Goal: Book appointment/travel/reservation

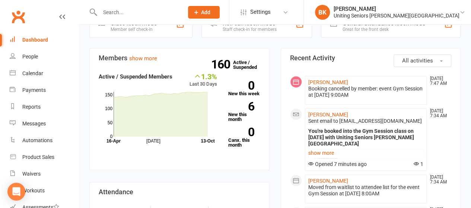
scroll to position [233, 0]
click at [317, 148] on link "show more" at bounding box center [365, 153] width 115 height 10
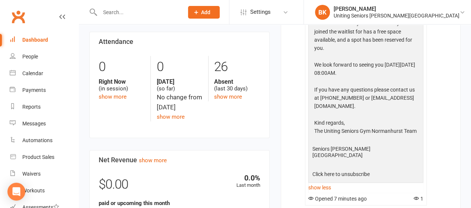
scroll to position [384, 0]
click at [325, 182] on link "show less" at bounding box center [365, 187] width 115 height 10
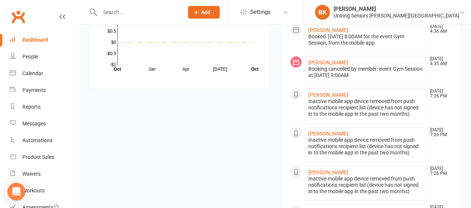
scroll to position [707, 0]
click at [321, 131] on link "Mary Barr" at bounding box center [328, 134] width 40 height 6
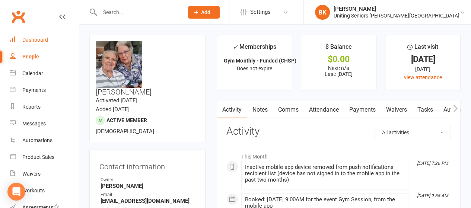
click at [49, 43] on link "Dashboard" at bounding box center [44, 40] width 69 height 17
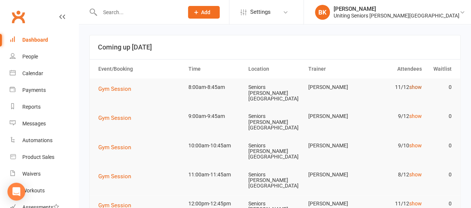
click at [417, 88] on link "show" at bounding box center [414, 87] width 13 height 6
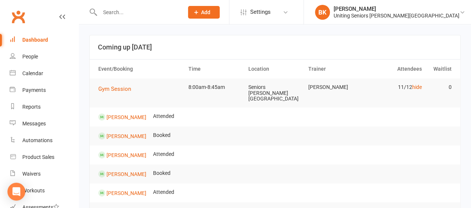
click at [413, 90] on td "11/12 hide" at bounding box center [395, 86] width 60 height 17
click at [417, 86] on link "hide" at bounding box center [416, 87] width 10 height 6
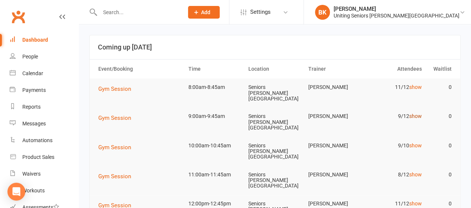
click at [416, 113] on link "show" at bounding box center [414, 116] width 13 height 6
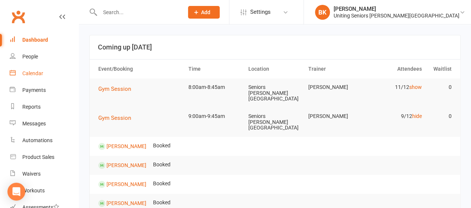
click at [26, 72] on div "Calendar" at bounding box center [32, 73] width 21 height 6
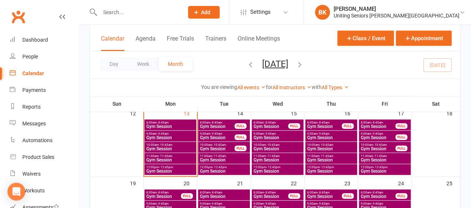
scroll to position [203, 0]
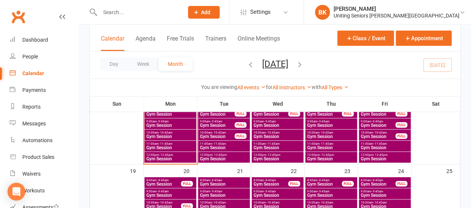
click at [157, 121] on span "- 9:45am" at bounding box center [163, 121] width 12 height 3
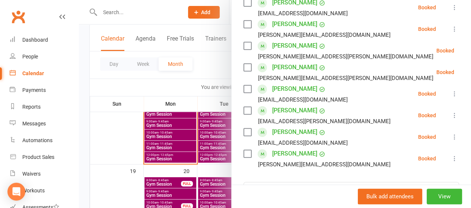
scroll to position [164, 0]
click at [450, 135] on icon at bounding box center [453, 136] width 7 height 7
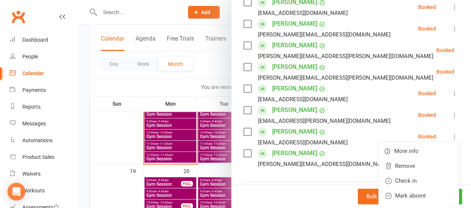
click at [212, 70] on div at bounding box center [275, 104] width 392 height 208
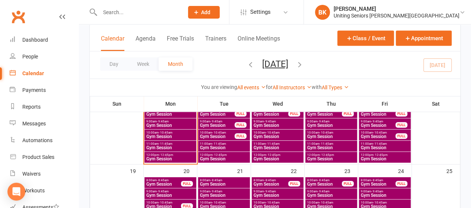
scroll to position [167, 0]
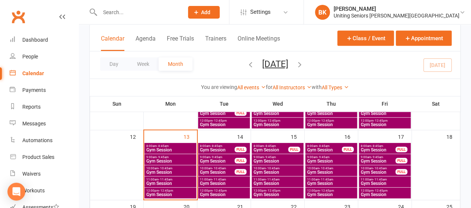
click at [170, 148] on span "Gym Session" at bounding box center [170, 150] width 49 height 4
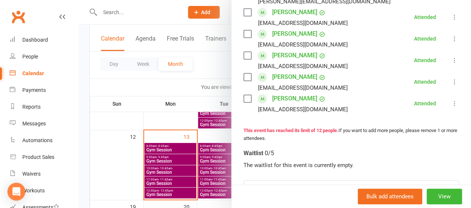
scroll to position [282, 0]
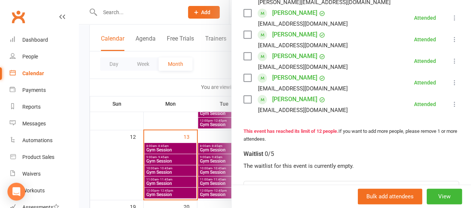
click at [183, 99] on div at bounding box center [275, 104] width 392 height 208
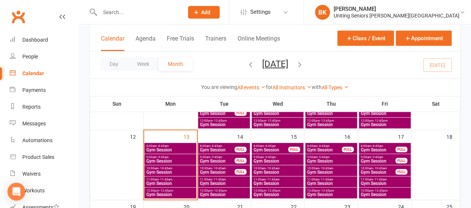
click at [177, 157] on span "9:00am - 9:45am" at bounding box center [170, 156] width 49 height 3
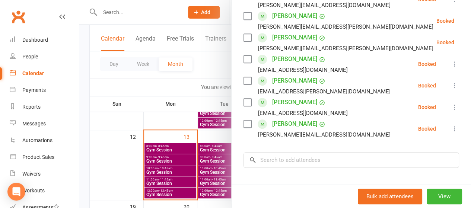
scroll to position [193, 0]
click at [450, 107] on icon at bounding box center [453, 106] width 7 height 7
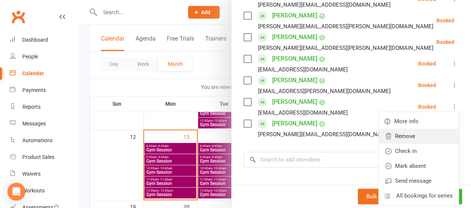
click at [408, 141] on link "Remove" at bounding box center [418, 136] width 80 height 15
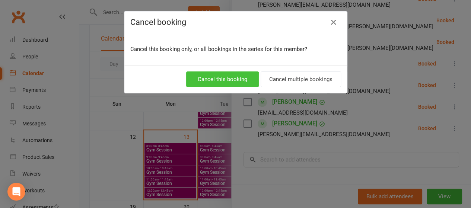
click at [228, 79] on button "Cancel this booking" at bounding box center [222, 79] width 73 height 16
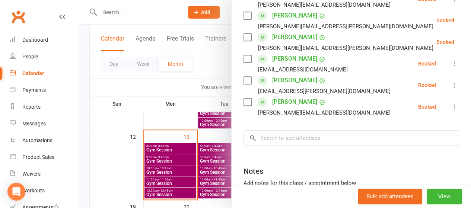
click at [167, 99] on div at bounding box center [275, 104] width 392 height 208
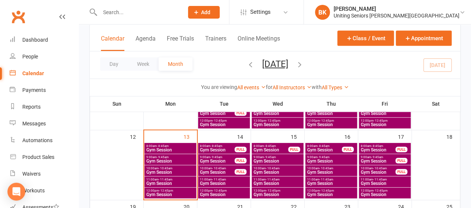
click at [169, 171] on span "Gym Session" at bounding box center [170, 172] width 49 height 4
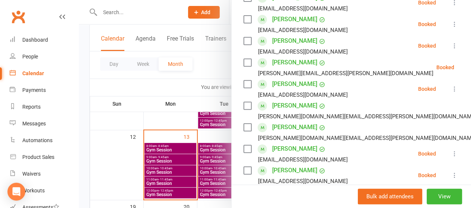
scroll to position [147, 0]
click at [450, 88] on icon at bounding box center [453, 88] width 7 height 7
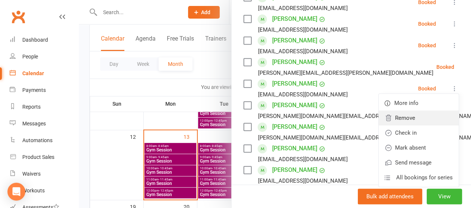
click at [413, 123] on link "Remove" at bounding box center [418, 117] width 80 height 15
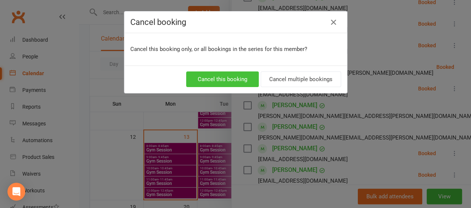
click at [240, 79] on button "Cancel this booking" at bounding box center [222, 79] width 73 height 16
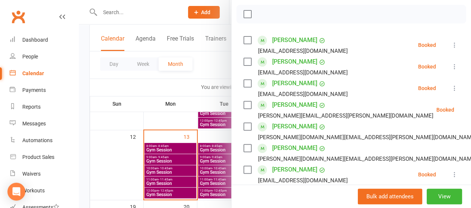
scroll to position [104, 0]
click at [183, 86] on div at bounding box center [275, 104] width 392 height 208
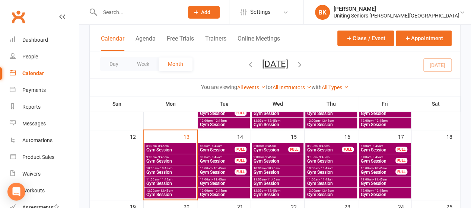
click at [211, 149] on span "Gym Session" at bounding box center [216, 150] width 35 height 4
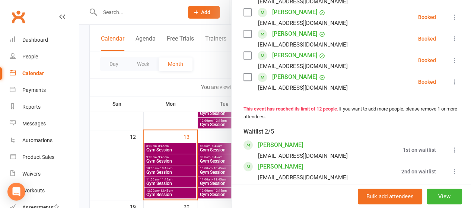
scroll to position [406, 0]
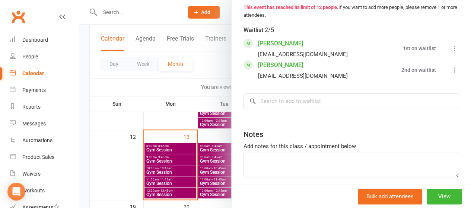
click at [212, 78] on div at bounding box center [275, 104] width 392 height 208
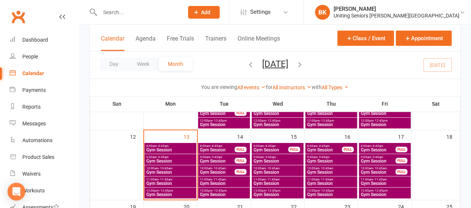
click at [227, 163] on div "9:00am - 9:45am Gym Session FULL" at bounding box center [224, 159] width 52 height 11
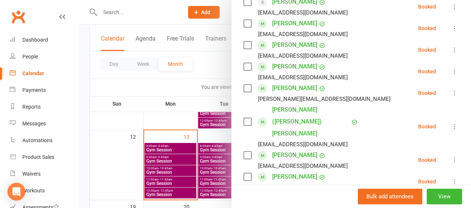
scroll to position [228, 0]
click at [214, 66] on div at bounding box center [275, 104] width 392 height 208
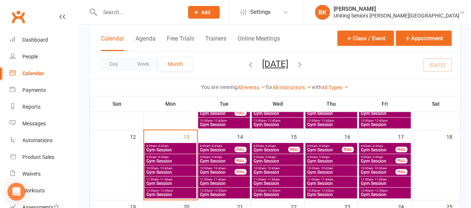
click at [227, 179] on span "11:00am - 11:45am" at bounding box center [223, 179] width 49 height 3
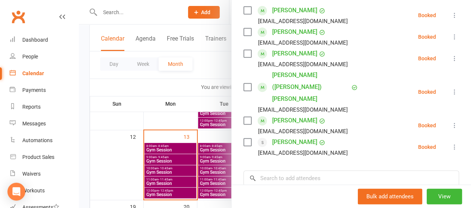
scroll to position [75, 0]
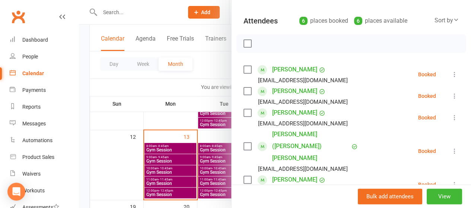
click at [217, 74] on div at bounding box center [275, 104] width 392 height 208
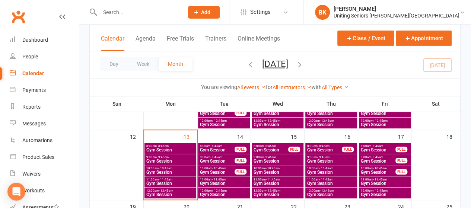
click at [283, 178] on span "11:00am - 11:45am" at bounding box center [277, 179] width 49 height 3
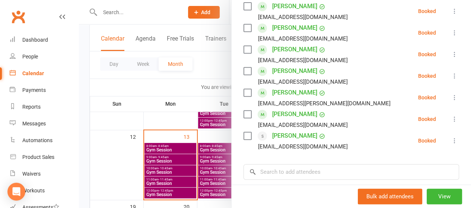
scroll to position [160, 0]
click at [329, 173] on input "search" at bounding box center [350, 172] width 215 height 16
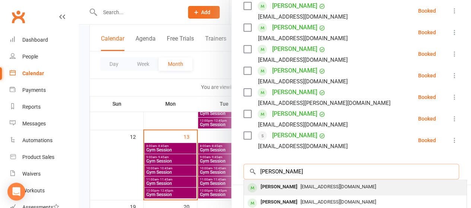
type input "martin ediker"
click at [327, 185] on span "martinsmecopiers1@bigpond.com" at bounding box center [338, 187] width 76 height 6
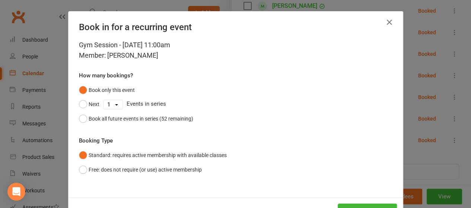
scroll to position [28, 0]
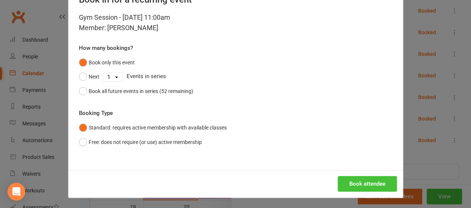
click at [359, 180] on button "Book attendee" at bounding box center [366, 184] width 59 height 16
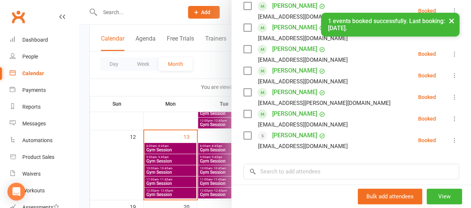
scroll to position [182, 0]
click at [200, 114] on div at bounding box center [275, 104] width 392 height 208
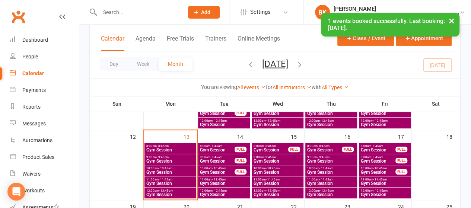
click at [273, 179] on span "- 11:45am" at bounding box center [273, 179] width 14 height 3
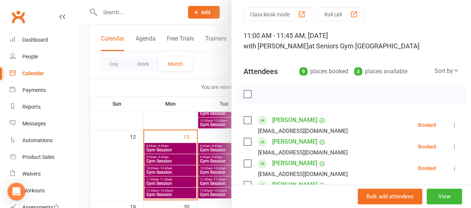
scroll to position [21, 0]
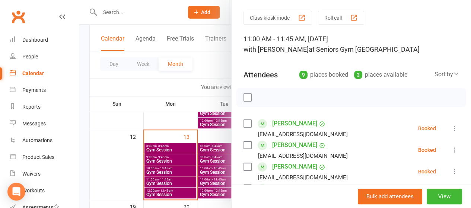
click at [222, 83] on div at bounding box center [275, 104] width 392 height 208
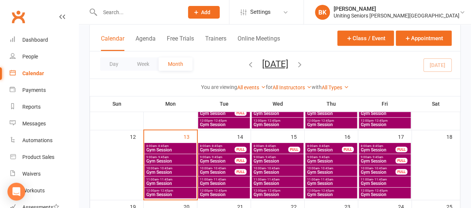
click at [268, 148] on span "Gym Session" at bounding box center [270, 150] width 35 height 4
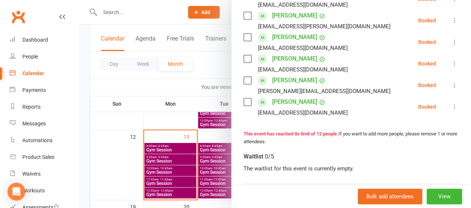
scroll to position [281, 0]
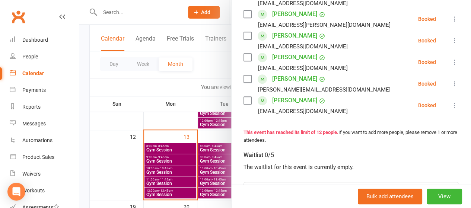
click at [182, 80] on div at bounding box center [275, 104] width 392 height 208
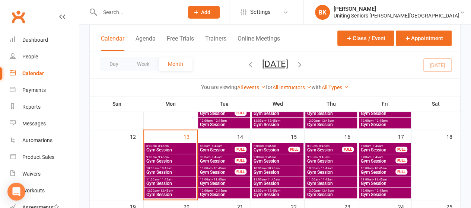
click at [322, 181] on span "Gym Session" at bounding box center [330, 183] width 49 height 4
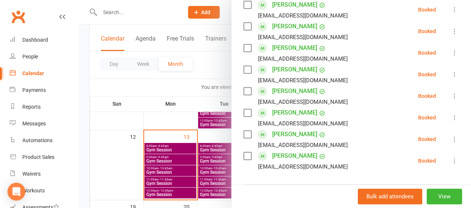
scroll to position [140, 0]
click at [198, 85] on div at bounding box center [275, 104] width 392 height 208
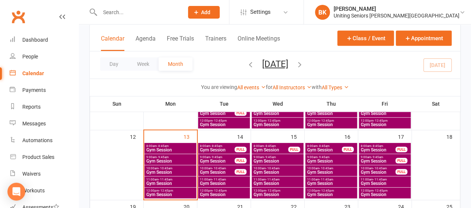
click at [385, 182] on span "Gym Session" at bounding box center [384, 183] width 49 height 4
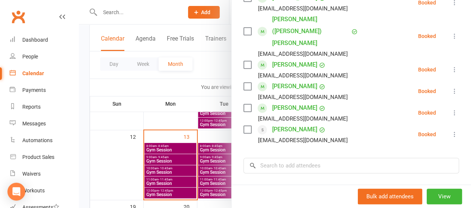
scroll to position [237, 0]
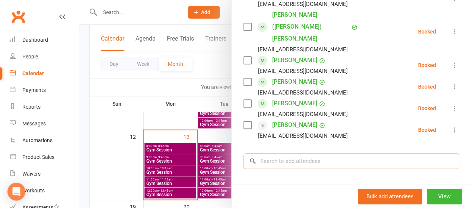
click at [324, 153] on input "search" at bounding box center [350, 161] width 215 height 16
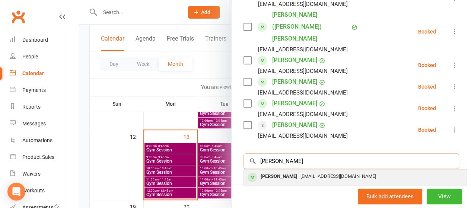
type input "martin ediek"
click at [292, 171] on div "martinsmecopiers1@bigpond.com" at bounding box center [355, 176] width 216 height 11
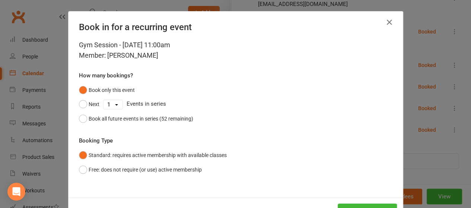
scroll to position [28, 0]
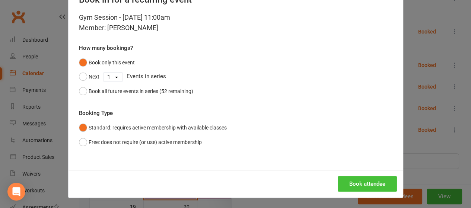
click at [356, 181] on button "Book attendee" at bounding box center [366, 184] width 59 height 16
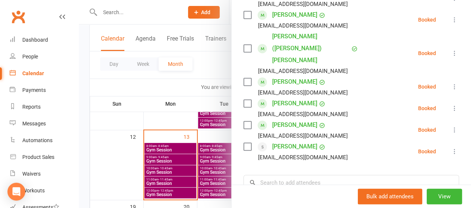
scroll to position [259, 0]
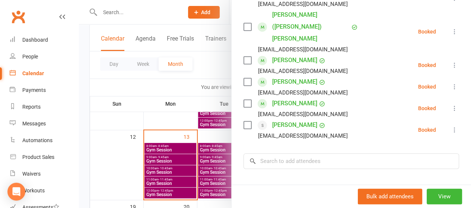
click at [165, 87] on div at bounding box center [275, 104] width 392 height 208
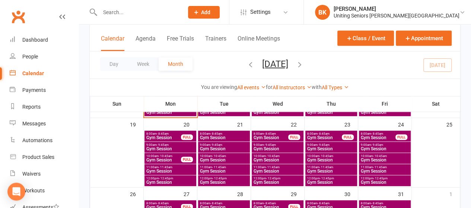
scroll to position [250, 0]
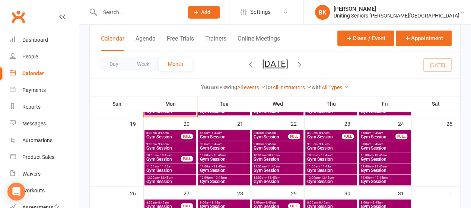
click at [179, 167] on span "11:00am - 11:45am" at bounding box center [170, 166] width 49 height 3
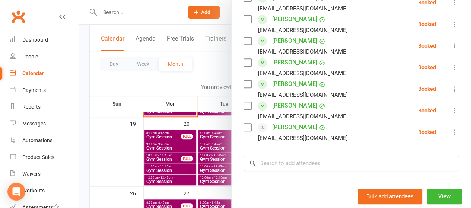
scroll to position [160, 0]
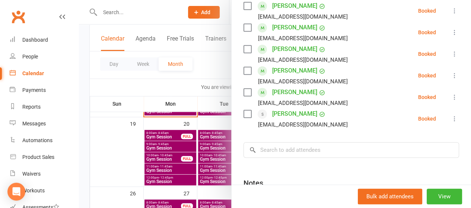
click at [191, 105] on div at bounding box center [275, 104] width 392 height 208
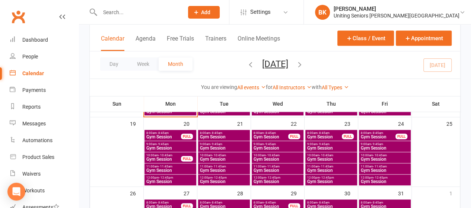
click at [279, 165] on span "11:00am - 11:45am" at bounding box center [277, 166] width 49 height 3
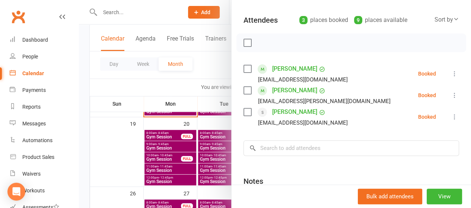
scroll to position [76, 0]
click at [330, 148] on input "search" at bounding box center [350, 148] width 215 height 16
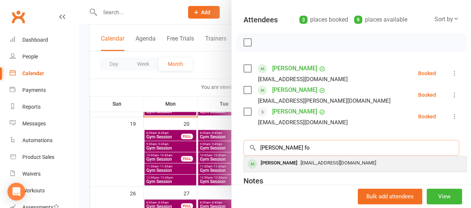
type input "lesley fo"
click at [300, 162] on span "lesleyoverseas@yahoo.com" at bounding box center [338, 163] width 76 height 6
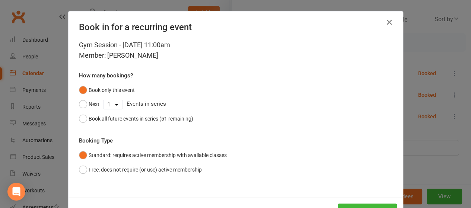
scroll to position [28, 0]
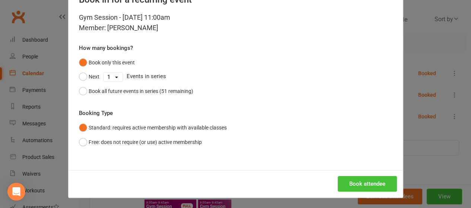
click at [345, 189] on button "Book attendee" at bounding box center [366, 184] width 59 height 16
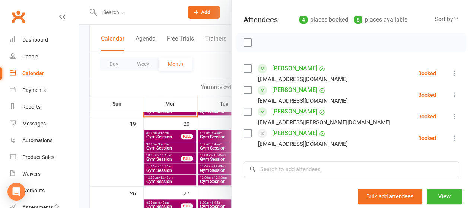
click at [116, 162] on div at bounding box center [275, 104] width 392 height 208
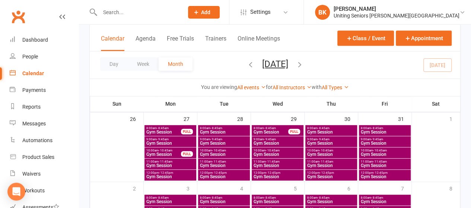
scroll to position [325, 0]
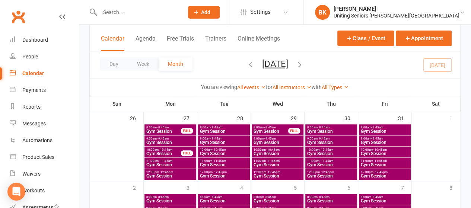
click at [169, 163] on span "Gym Session" at bounding box center [170, 165] width 49 height 4
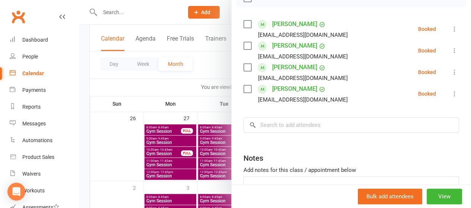
scroll to position [121, 0]
click at [296, 123] on input "search" at bounding box center [350, 125] width 215 height 16
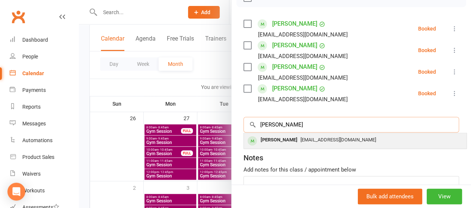
type input "lesley fost"
click at [300, 138] on span "lesleyoverseas@yahoo.com" at bounding box center [338, 140] width 76 height 6
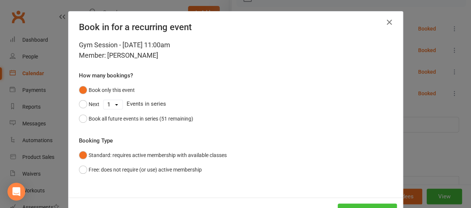
click at [344, 205] on button "Book attendee" at bounding box center [366, 211] width 59 height 16
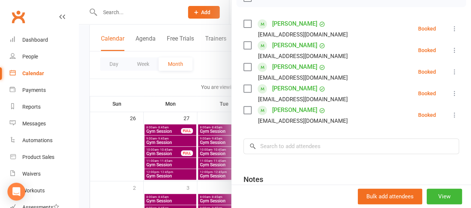
click at [120, 13] on div at bounding box center [275, 104] width 392 height 208
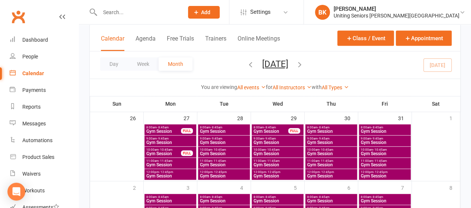
click at [116, 16] on input "text" at bounding box center [137, 12] width 81 height 10
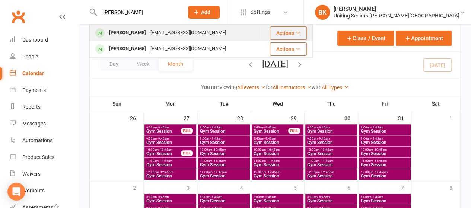
type input "judith einberg"
click at [141, 36] on div "Judith Einberg" at bounding box center [127, 33] width 41 height 11
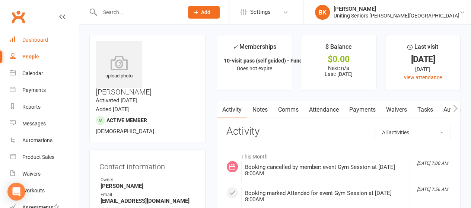
click at [44, 36] on link "Dashboard" at bounding box center [44, 40] width 69 height 17
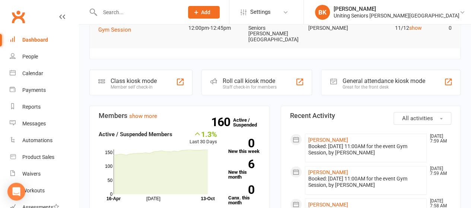
scroll to position [24, 0]
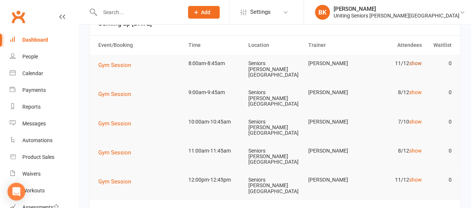
click at [418, 65] on link "show" at bounding box center [414, 63] width 13 height 6
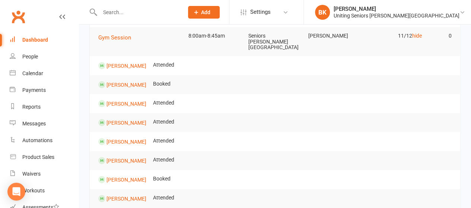
scroll to position [0, 0]
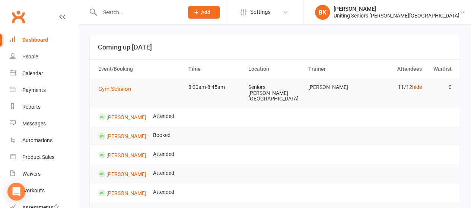
click at [417, 86] on link "hide" at bounding box center [416, 87] width 10 height 6
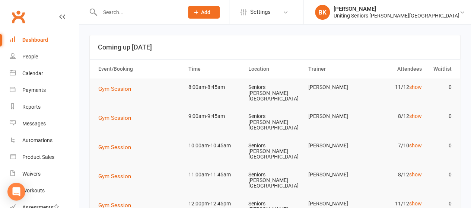
click at [130, 16] on input "text" at bounding box center [137, 12] width 81 height 10
type input "h"
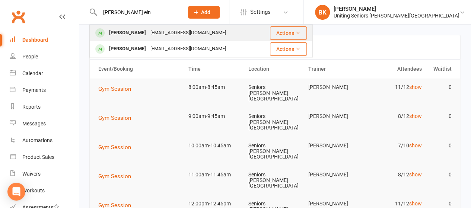
type input "[PERSON_NAME] ein"
click at [139, 32] on div "[PERSON_NAME]" at bounding box center [127, 33] width 41 height 11
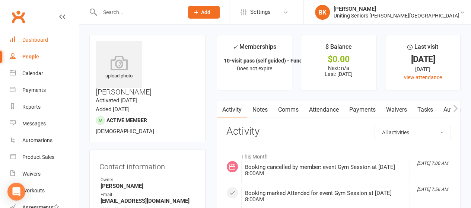
click at [39, 35] on link "Dashboard" at bounding box center [44, 40] width 69 height 17
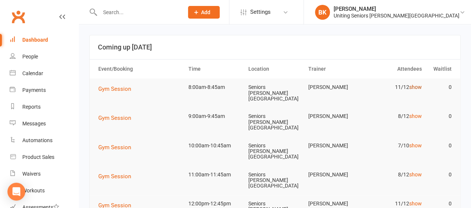
click at [414, 86] on link "show" at bounding box center [414, 87] width 13 height 6
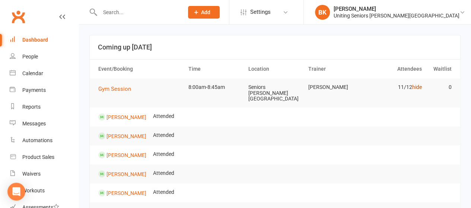
click at [418, 88] on link "hide" at bounding box center [416, 87] width 10 height 6
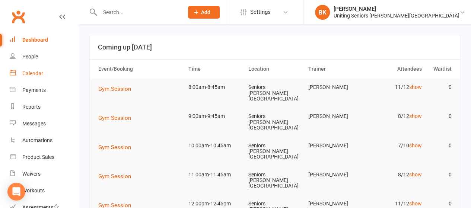
click at [41, 68] on link "Calendar" at bounding box center [44, 73] width 69 height 17
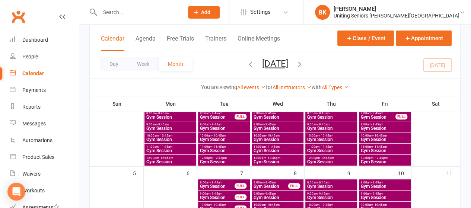
scroll to position [61, 0]
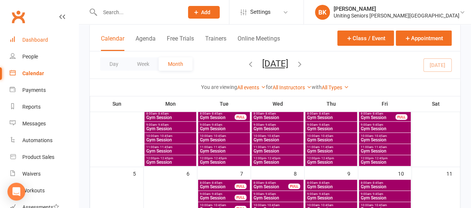
click at [28, 38] on div "Dashboard" at bounding box center [35, 40] width 26 height 6
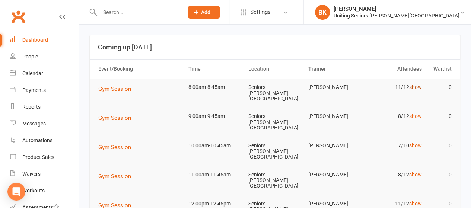
click at [417, 85] on link "show" at bounding box center [414, 87] width 13 height 6
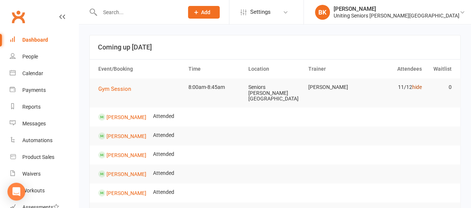
click at [418, 87] on link "hide" at bounding box center [416, 87] width 10 height 6
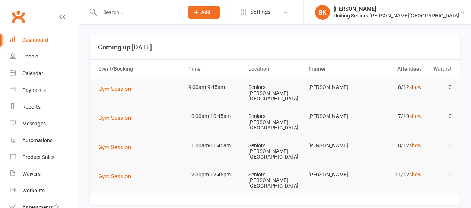
click at [418, 86] on link "show" at bounding box center [414, 87] width 13 height 6
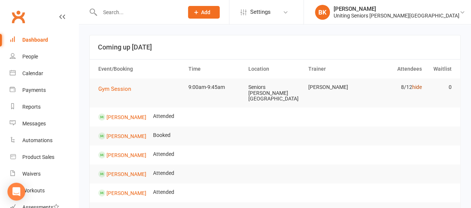
click at [418, 86] on link "hide" at bounding box center [416, 87] width 10 height 6
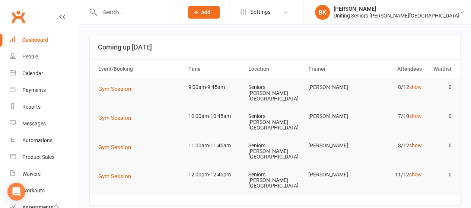
click at [414, 142] on link "show" at bounding box center [414, 145] width 13 height 6
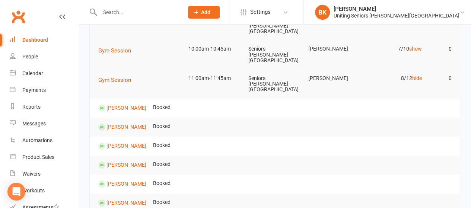
scroll to position [67, 0]
click at [417, 76] on link "hide" at bounding box center [416, 79] width 10 height 6
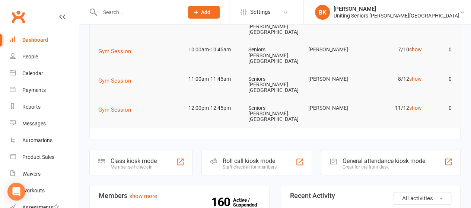
click at [415, 46] on link "show" at bounding box center [414, 49] width 13 height 6
click at [415, 46] on link "hide" at bounding box center [416, 49] width 10 height 6
click at [414, 46] on link "show" at bounding box center [414, 49] width 13 height 6
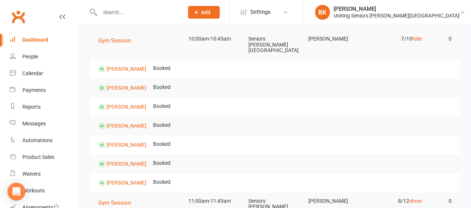
scroll to position [77, 0]
click at [418, 36] on link "hide" at bounding box center [416, 39] width 10 height 6
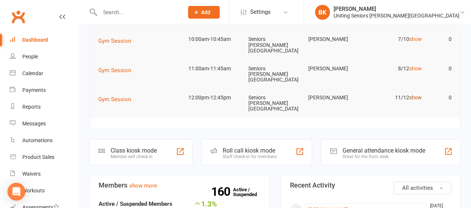
click at [415, 94] on link "show" at bounding box center [414, 97] width 13 height 6
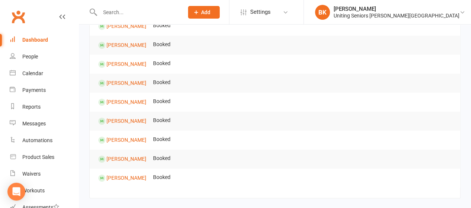
scroll to position [0, 0]
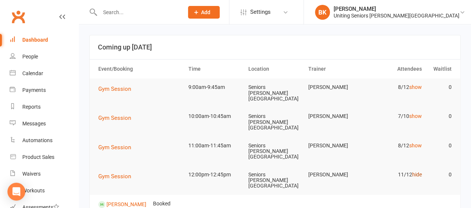
click at [418, 171] on link "hide" at bounding box center [416, 174] width 10 height 6
click at [38, 78] on link "Calendar" at bounding box center [44, 73] width 69 height 17
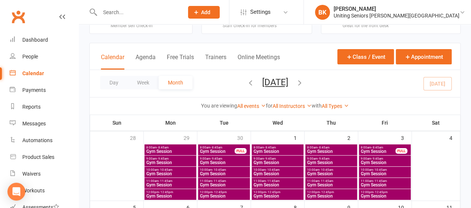
scroll to position [23, 0]
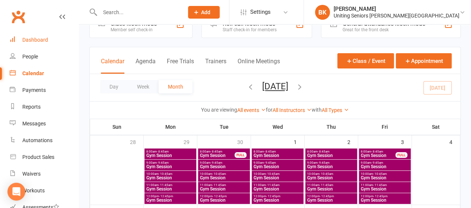
click at [51, 45] on link "Dashboard" at bounding box center [44, 40] width 69 height 17
